Goal: Task Accomplishment & Management: Use online tool/utility

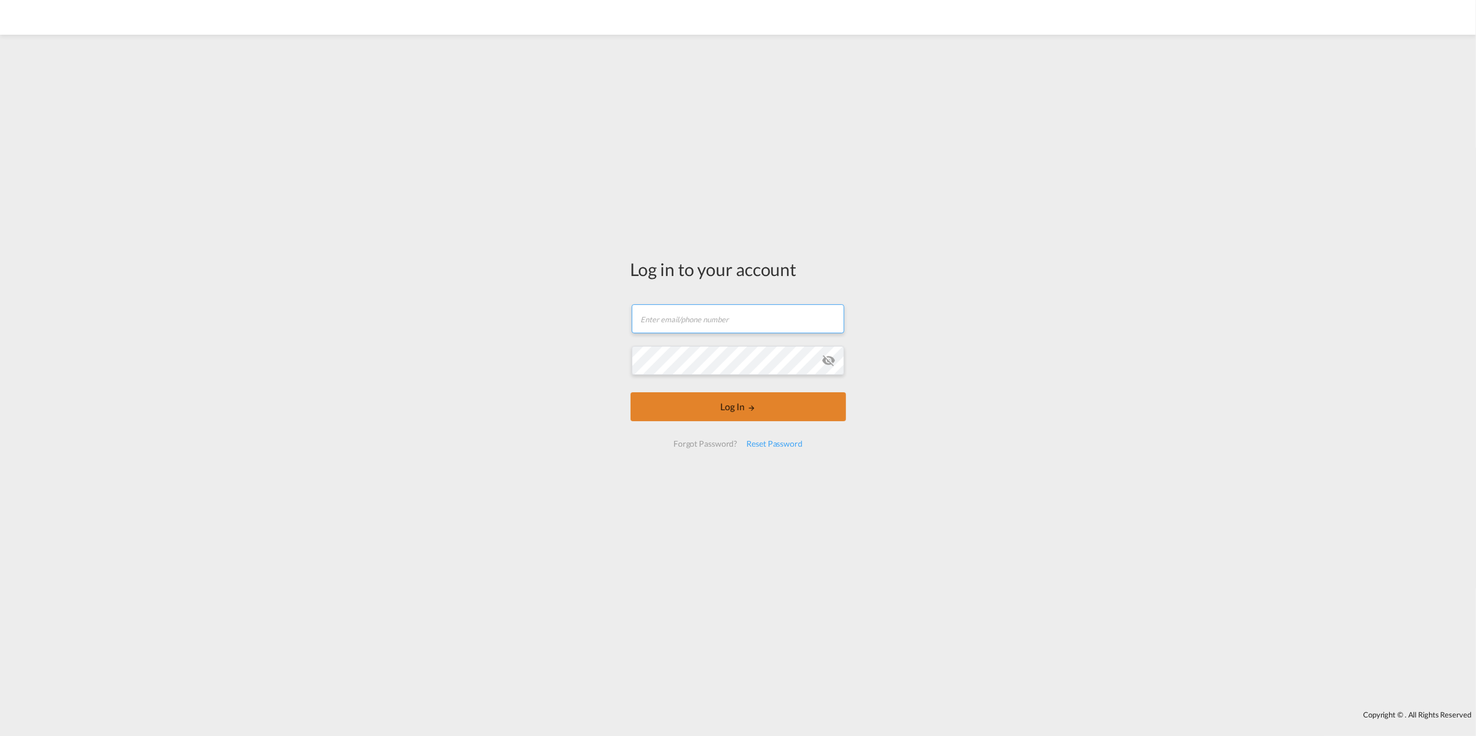
type input "liren.wang@kuehne-nagel.com"
click at [672, 401] on button "Log In" at bounding box center [737, 407] width 215 height 29
